Goal: Transaction & Acquisition: Purchase product/service

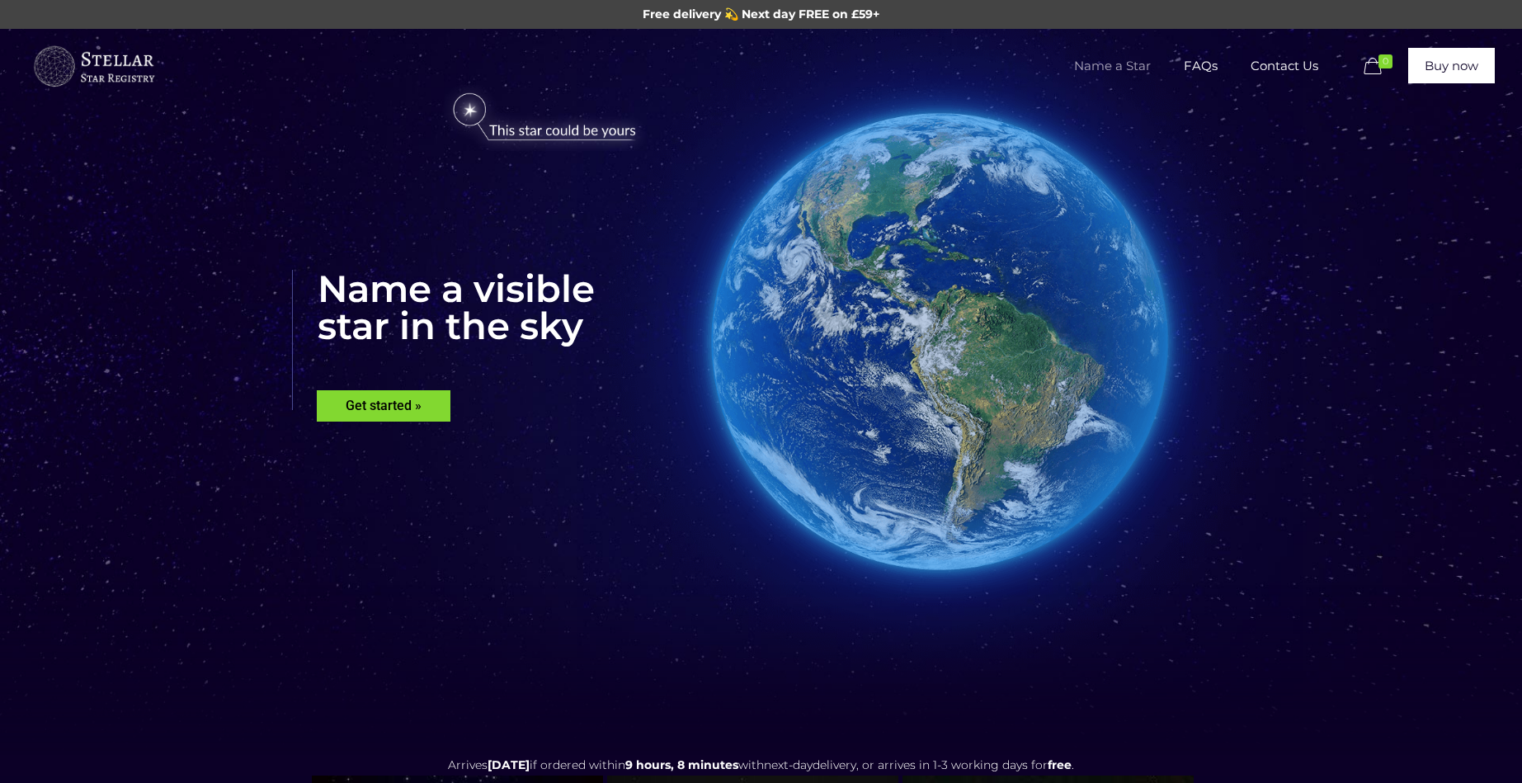
click at [1109, 70] on span "Name a Star" at bounding box center [1113, 66] width 110 height 50
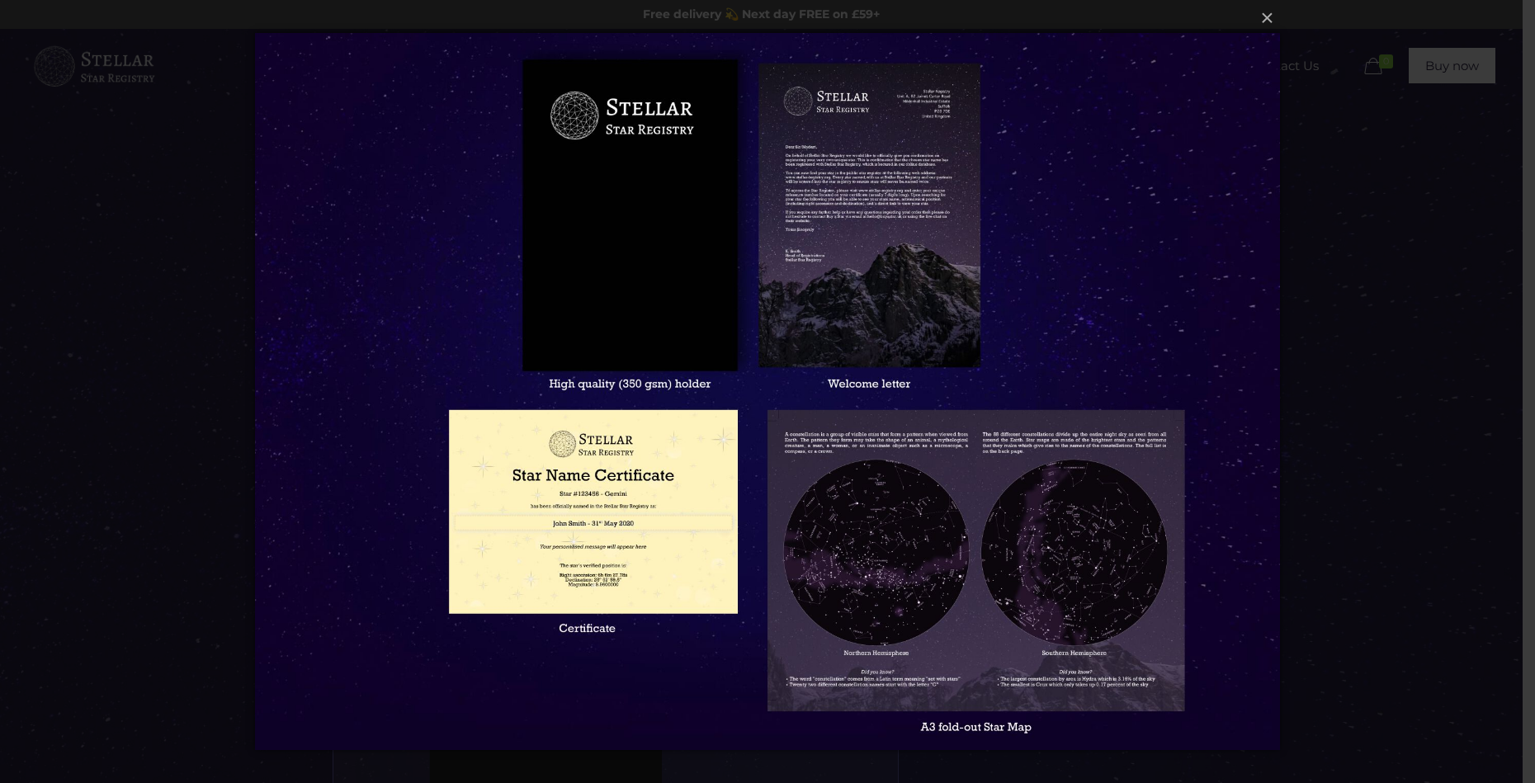
click at [1463, 271] on div "× Loading..." at bounding box center [767, 391] width 1535 height 783
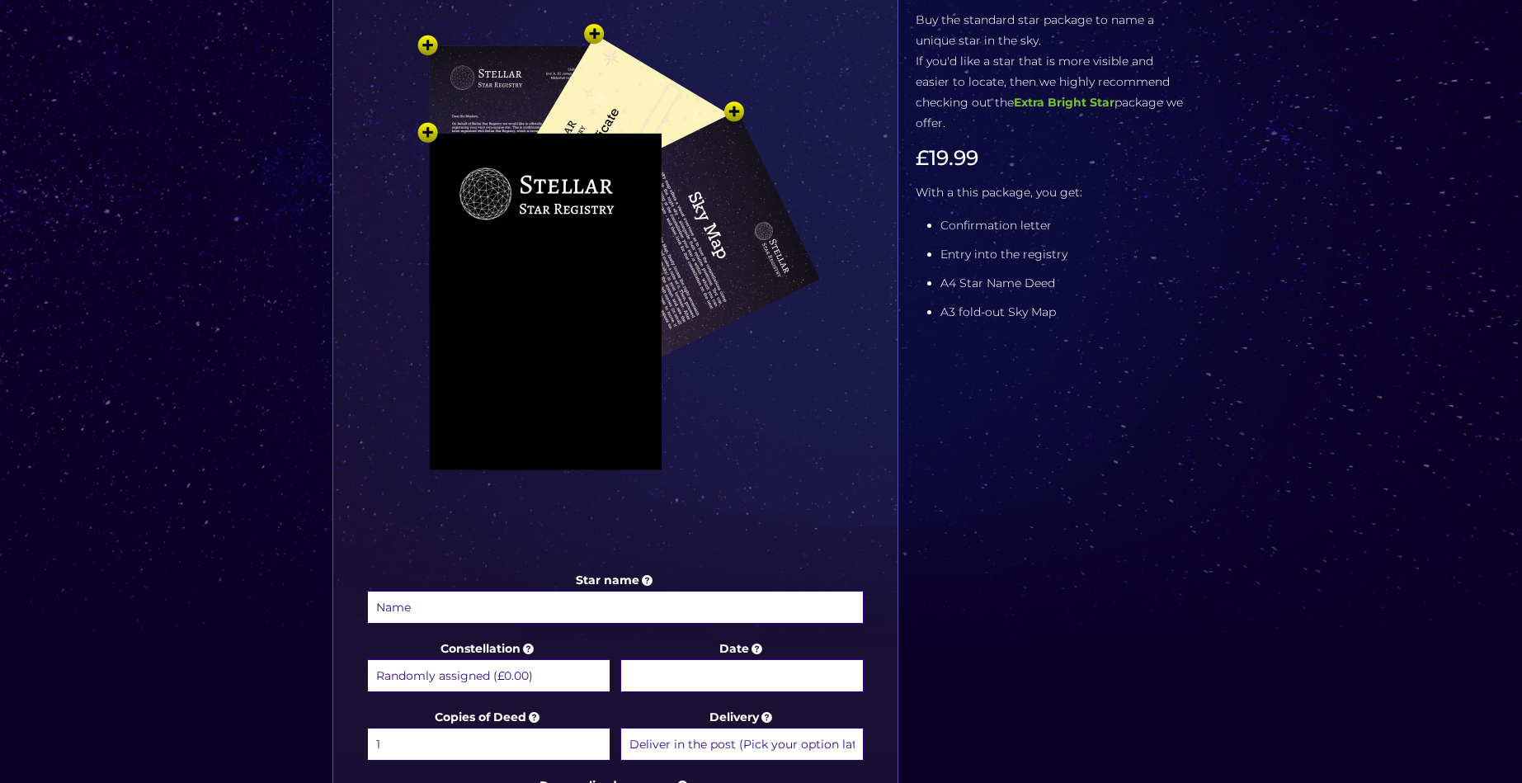
scroll to position [165, 0]
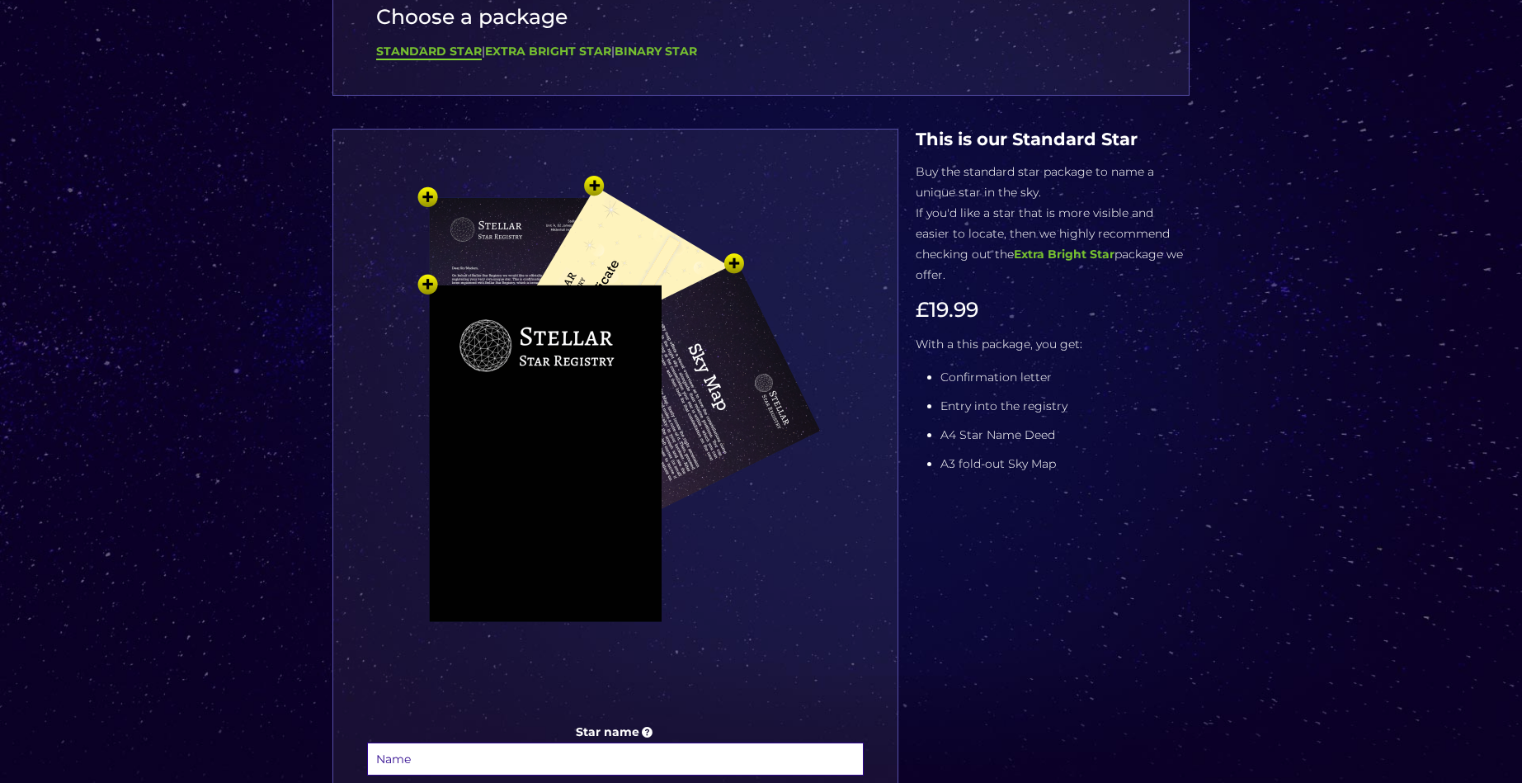
click at [701, 300] on img at bounding box center [615, 443] width 495 height 545
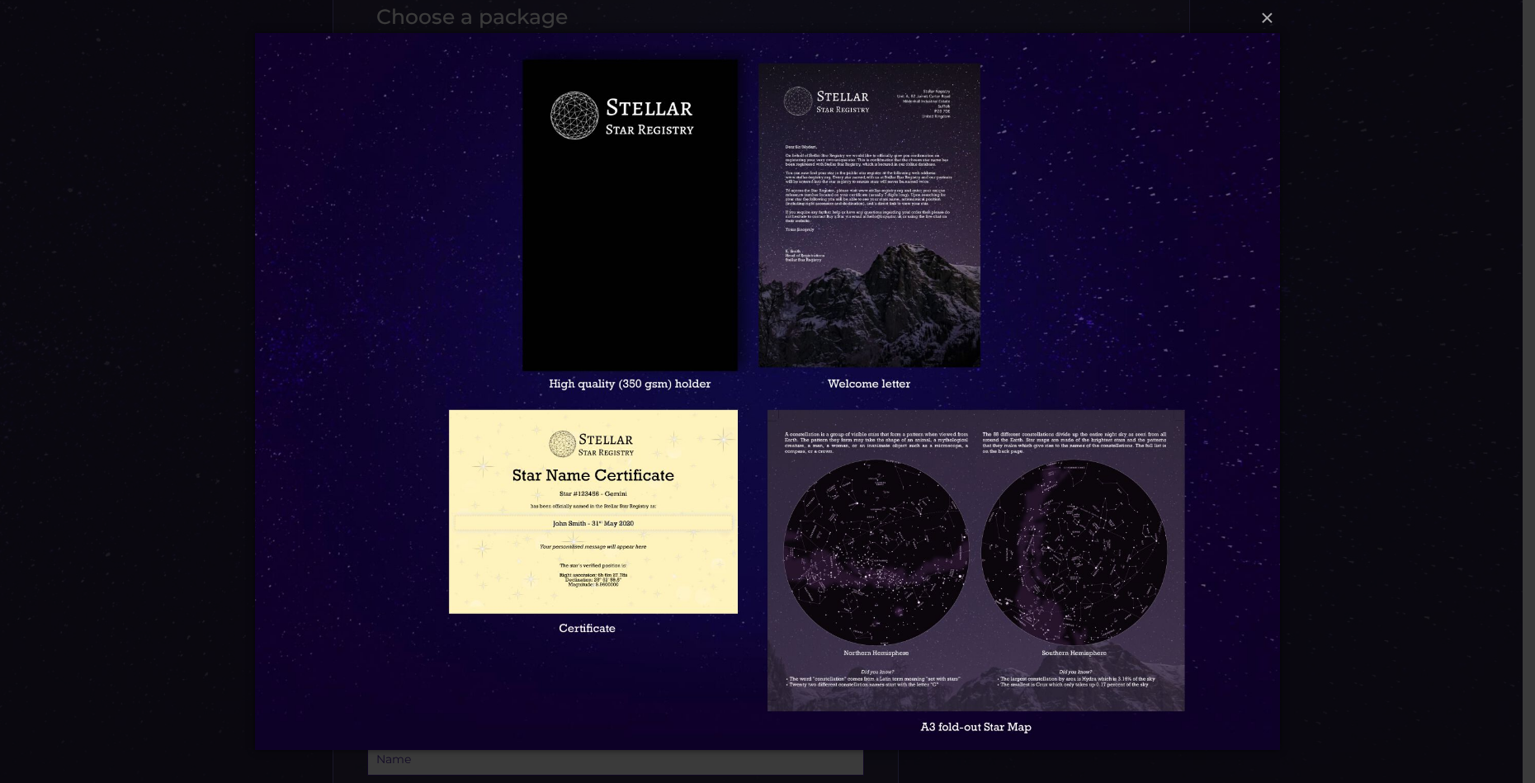
click at [885, 318] on img at bounding box center [767, 391] width 1024 height 783
click at [1267, 20] on button "×" at bounding box center [766, 18] width 1024 height 36
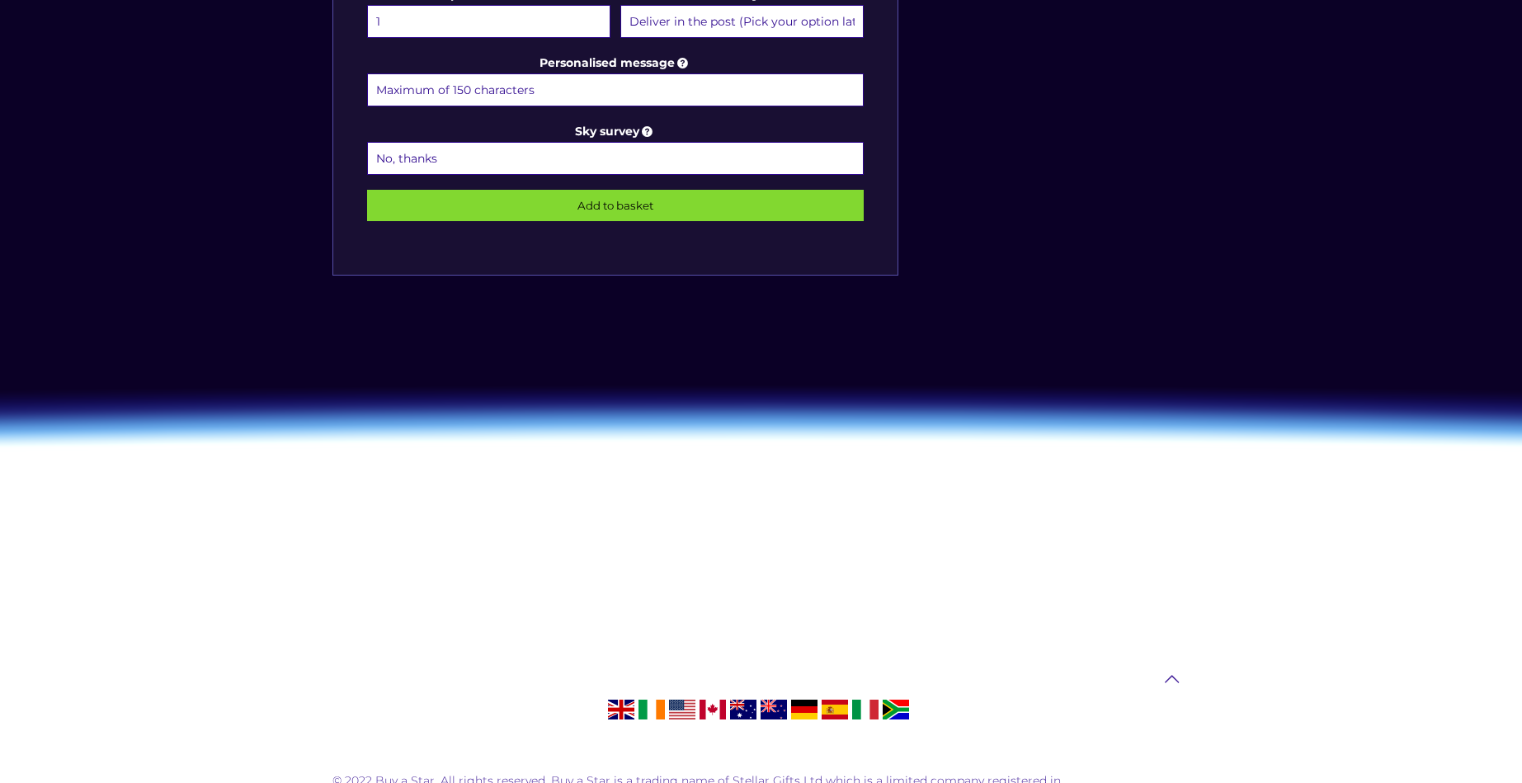
scroll to position [1126, 0]
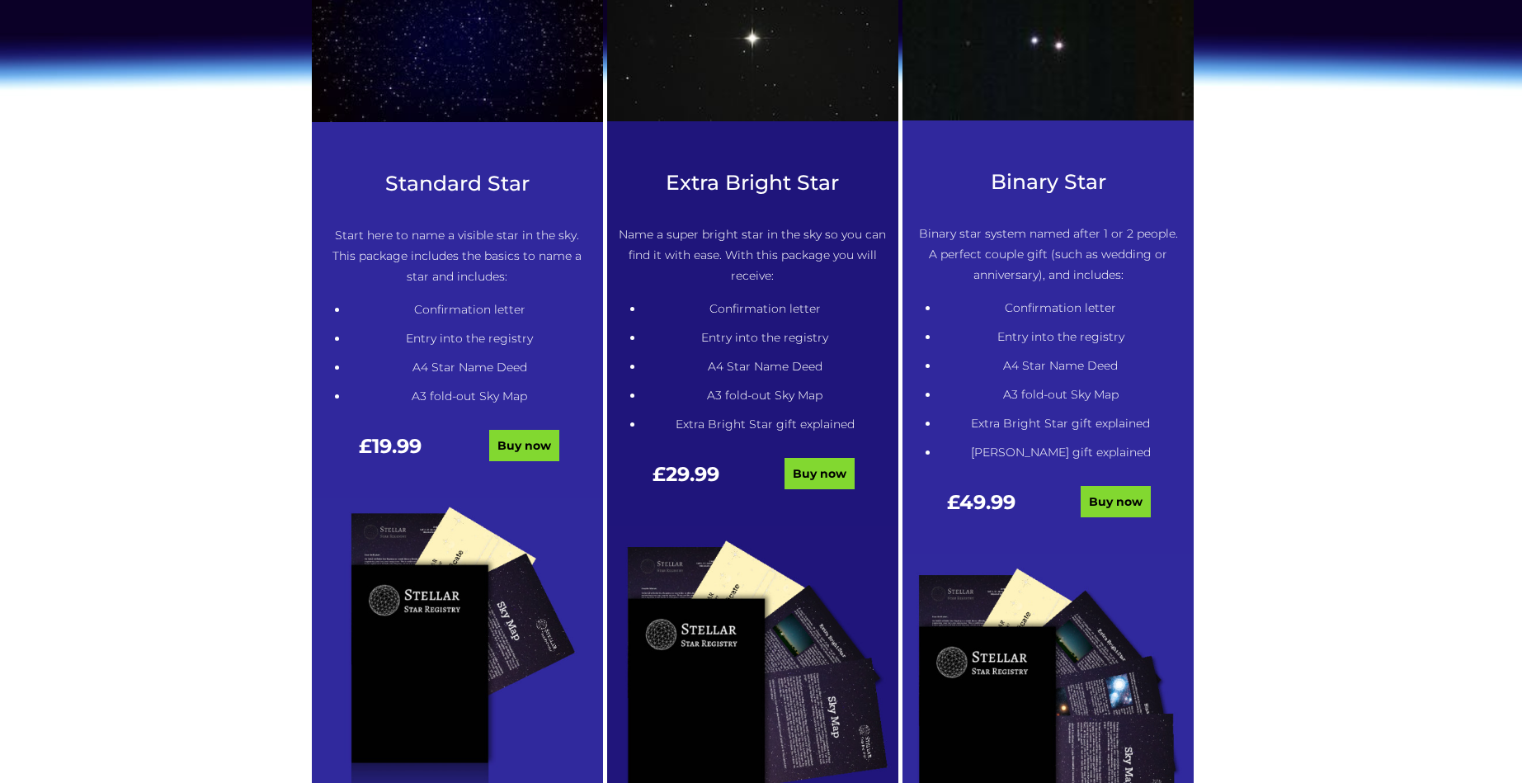
scroll to position [990, 0]
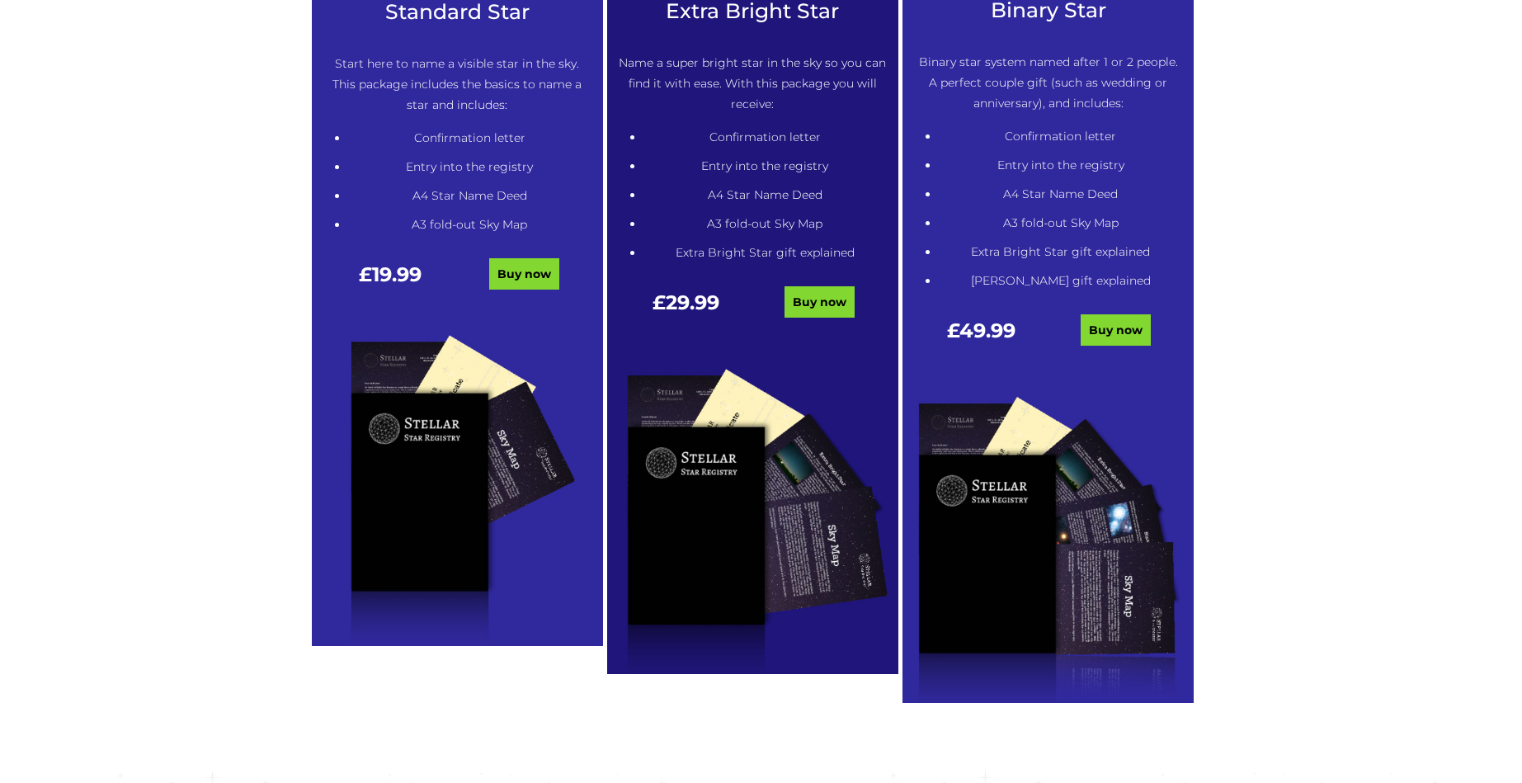
click at [507, 256] on div "Standard Star Start here to name a visible star in the sky. This package includ…" at bounding box center [457, 163] width 291 height 326
click at [509, 275] on link "Buy now" at bounding box center [524, 273] width 70 height 31
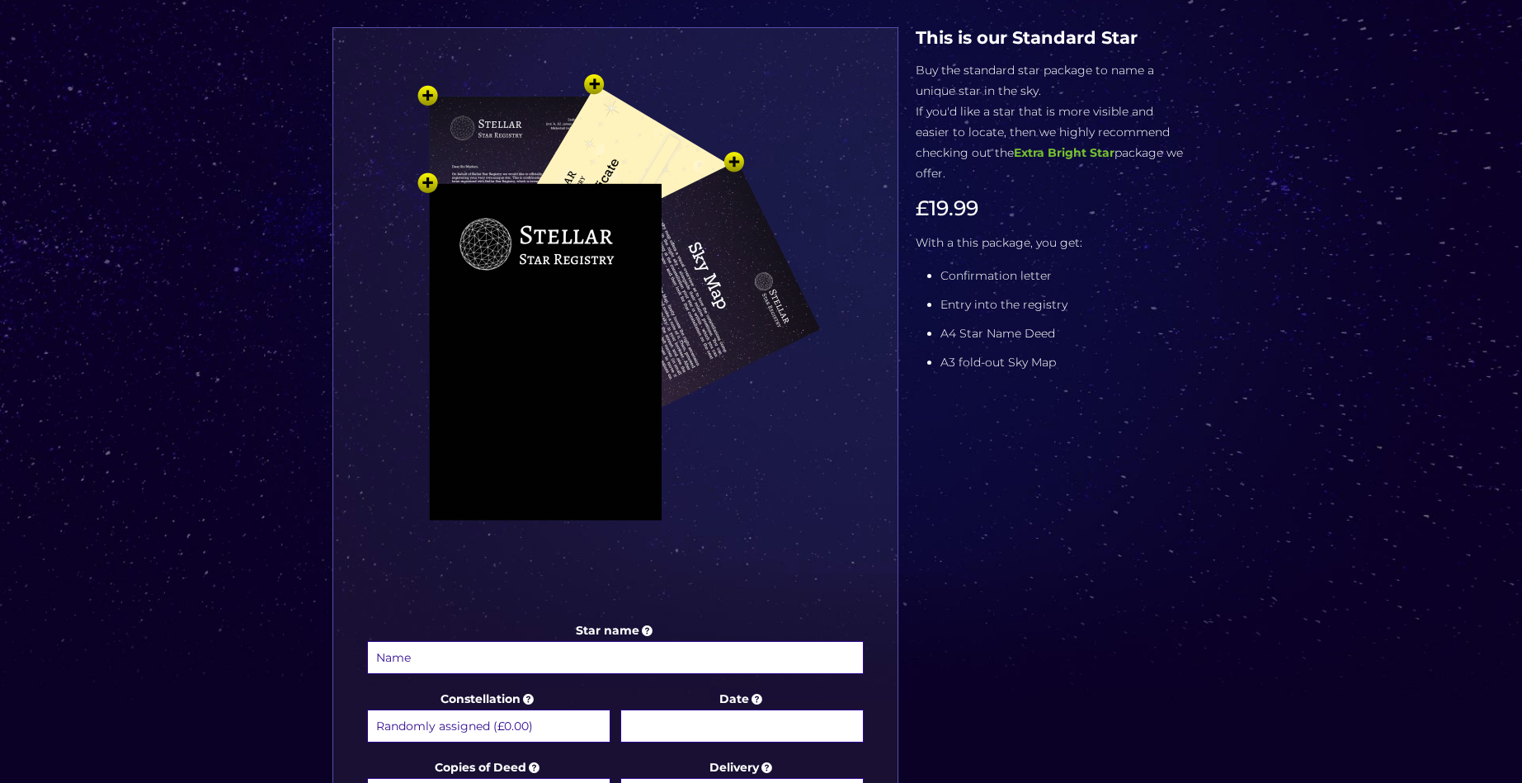
scroll to position [495, 0]
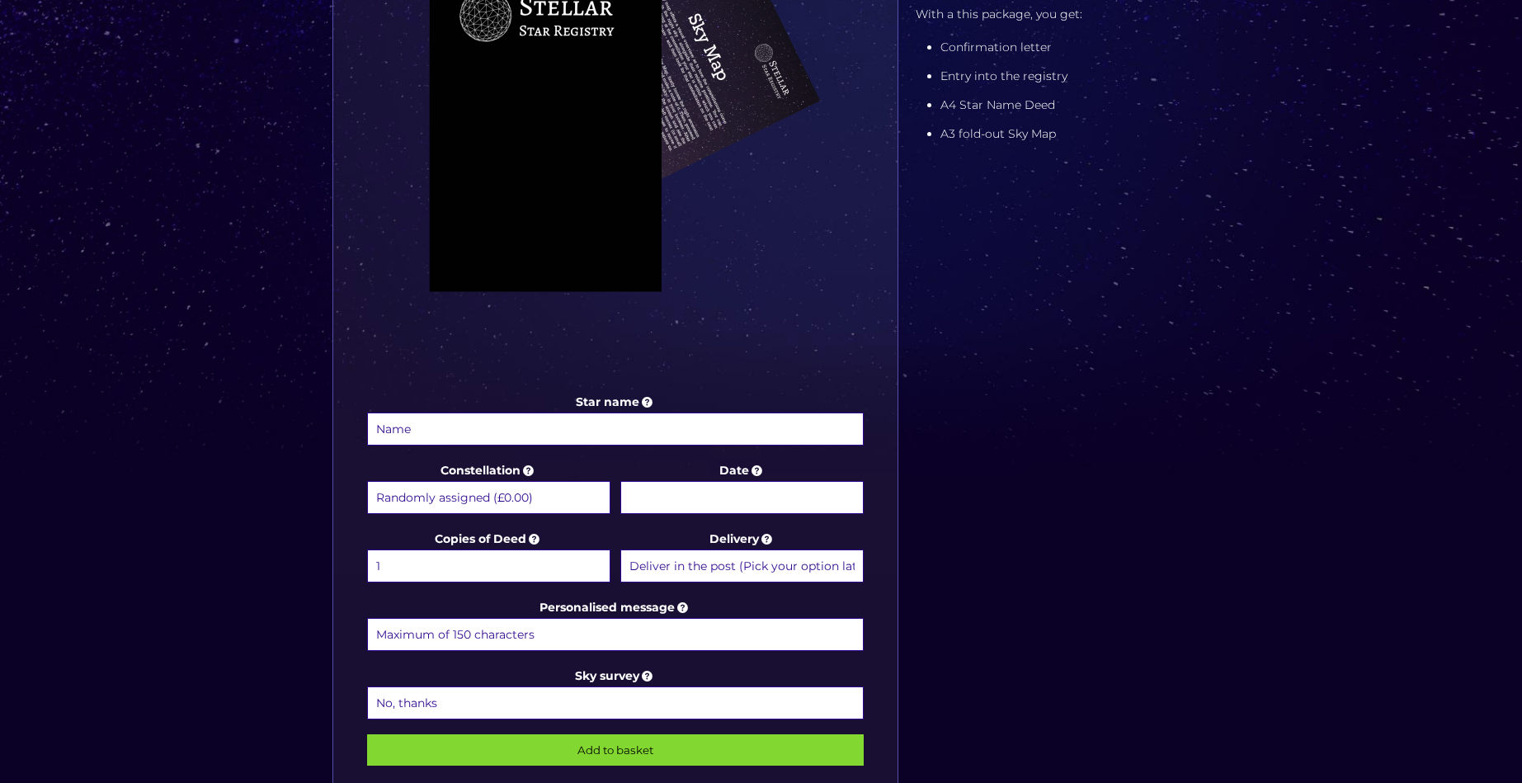
click at [545, 432] on input "Star name" at bounding box center [616, 429] width 498 height 33
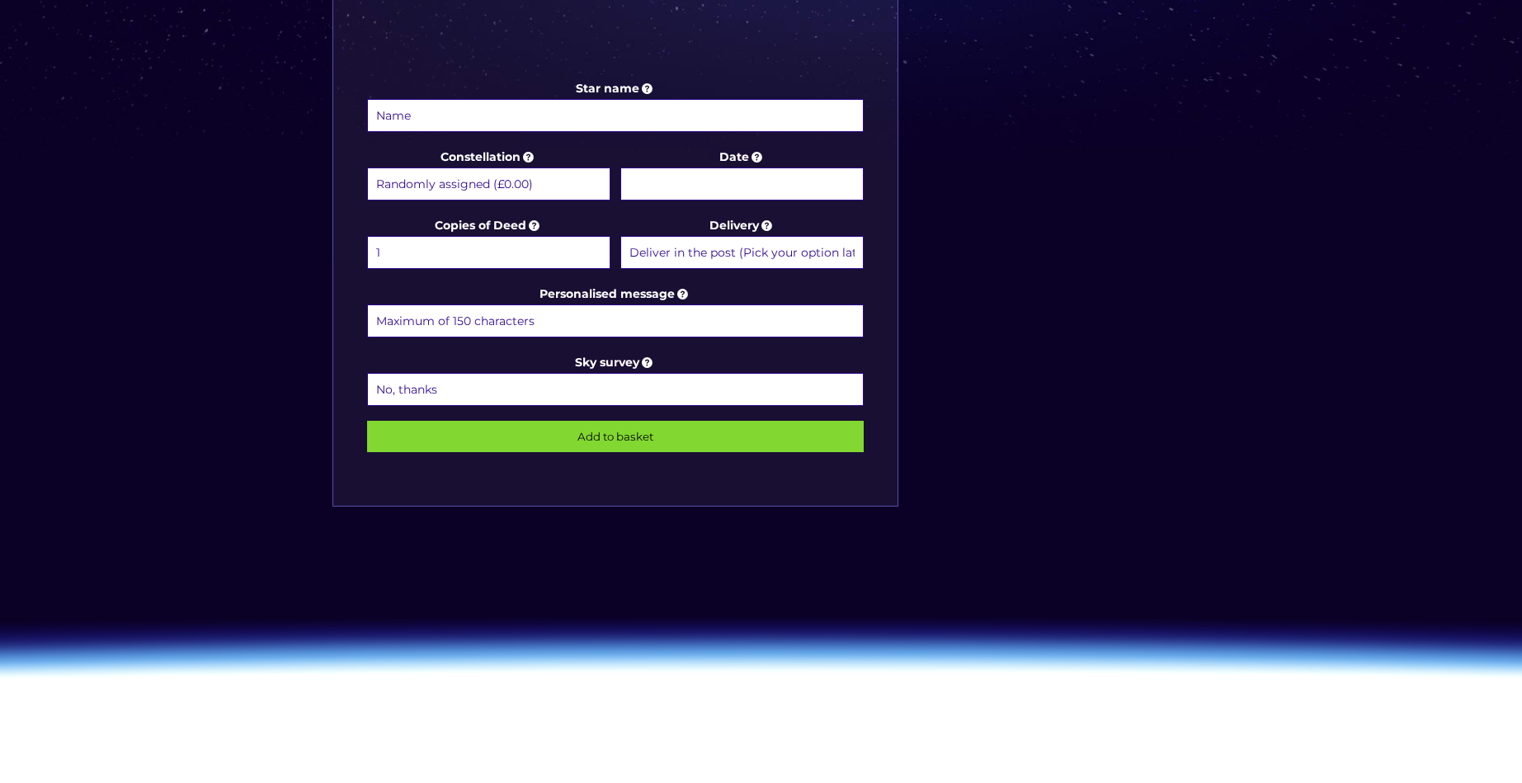
scroll to position [825, 0]
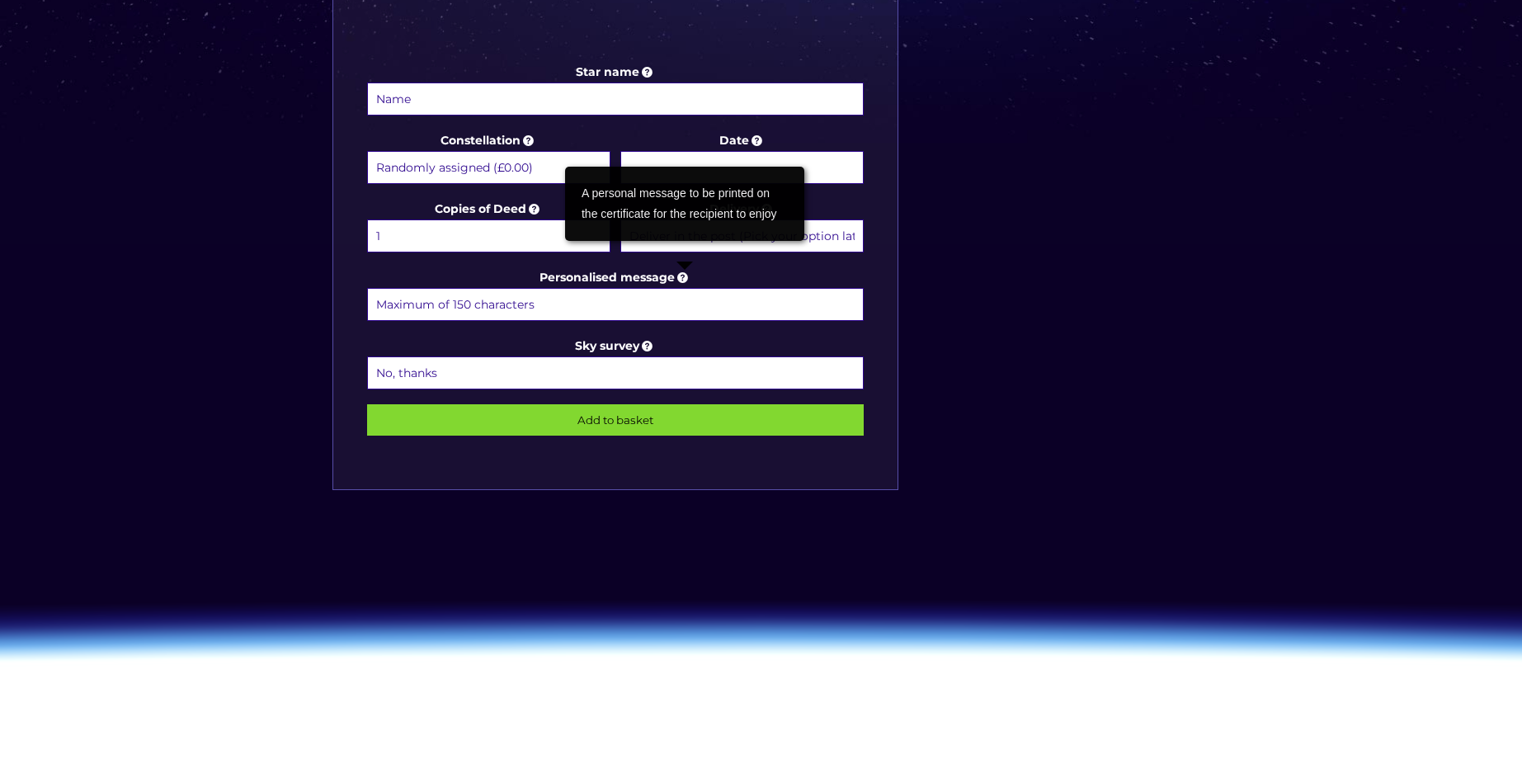
drag, startPoint x: 537, startPoint y: 283, endPoint x: 690, endPoint y: 277, distance: 152.8
click at [690, 277] on label "Personalised message" at bounding box center [616, 295] width 498 height 56
click at [690, 277] on icon at bounding box center [683, 277] width 17 height 15
click at [690, 288] on input "Personalised message" at bounding box center [616, 304] width 498 height 33
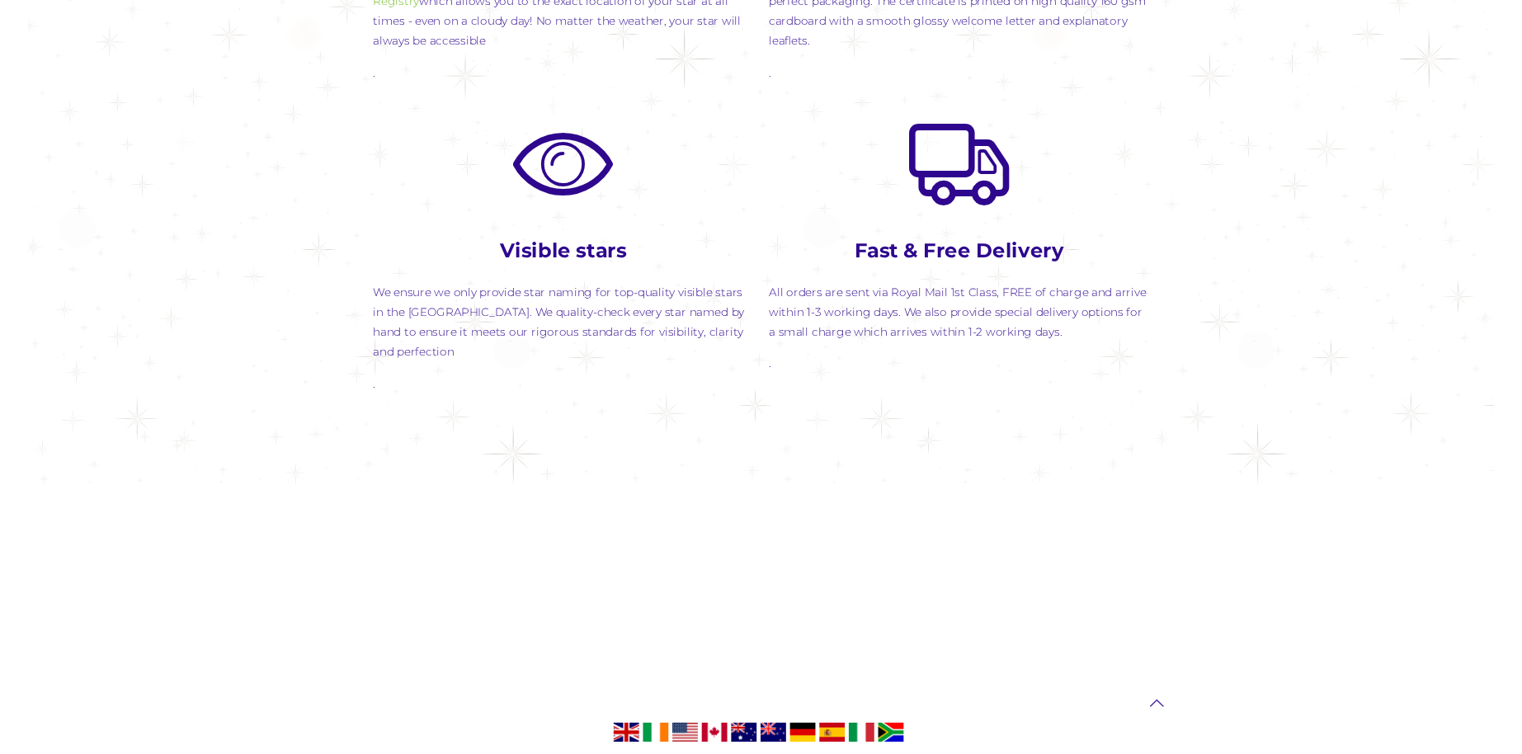
scroll to position [2141, 0]
